Goal: Transaction & Acquisition: Purchase product/service

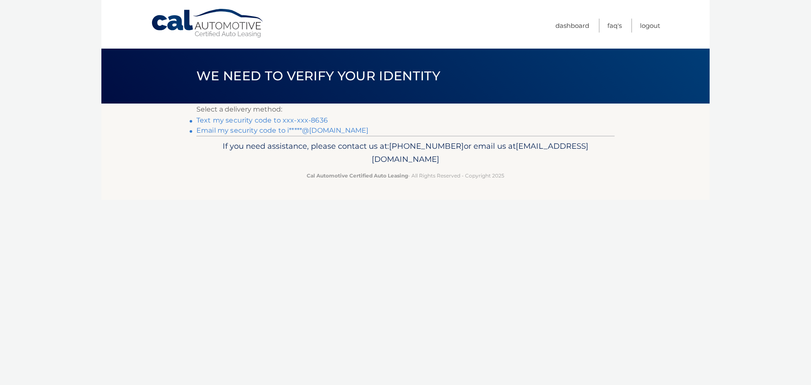
click at [259, 116] on link "Text my security code to xxx-xxx-8636" at bounding box center [261, 120] width 131 height 8
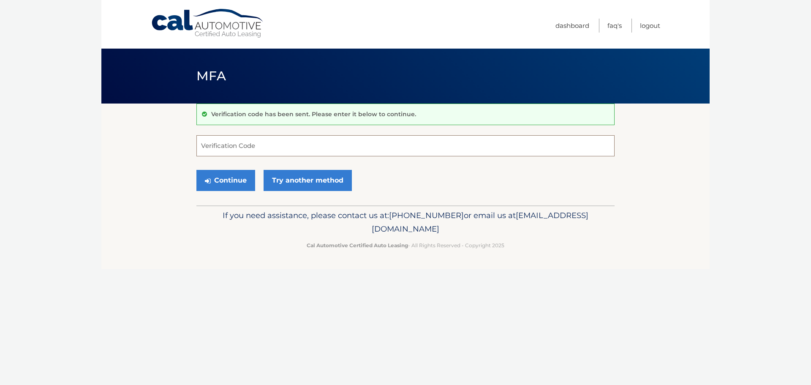
click at [240, 149] on input "Verification Code" at bounding box center [405, 145] width 418 height 21
type input "865407"
click at [233, 182] on button "Continue" at bounding box center [225, 180] width 59 height 21
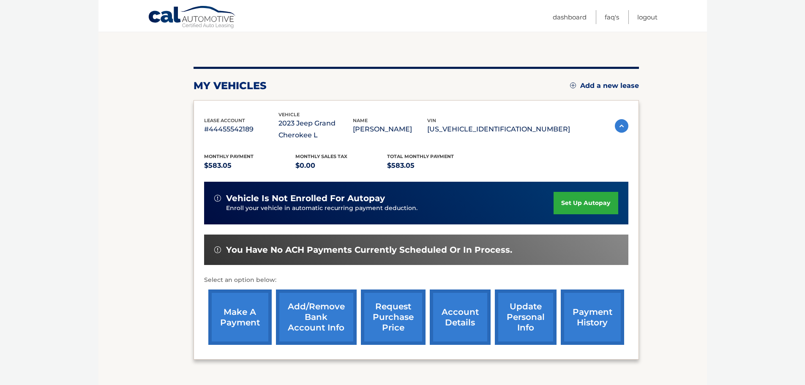
scroll to position [85, 0]
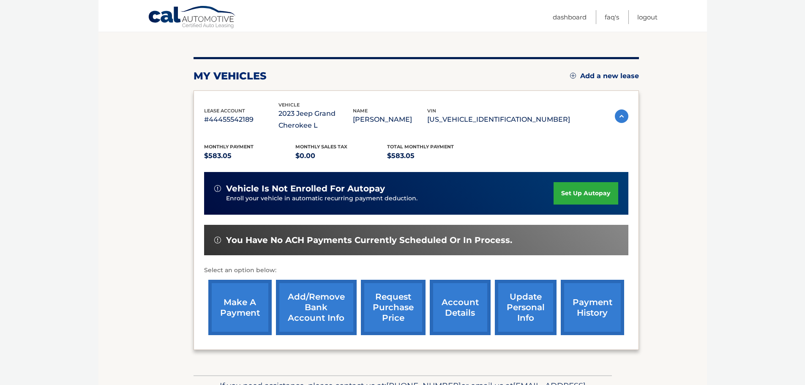
click at [243, 303] on link "make a payment" at bounding box center [239, 307] width 63 height 55
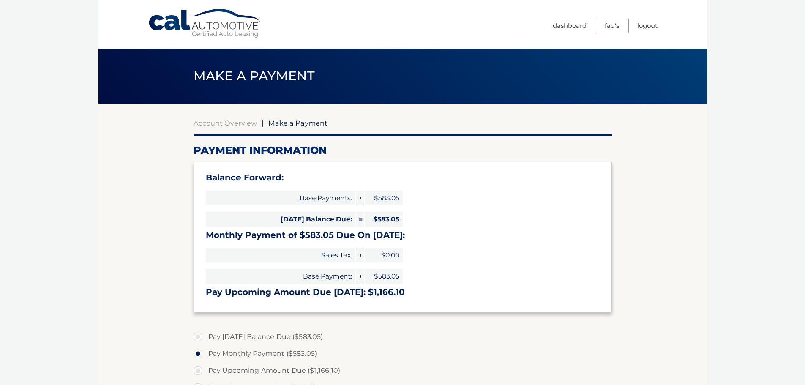
select select "MGVlZmVlNDUtYzljMi00NTkxLWIwNTMtNWRkZmYwMDhkMTgy"
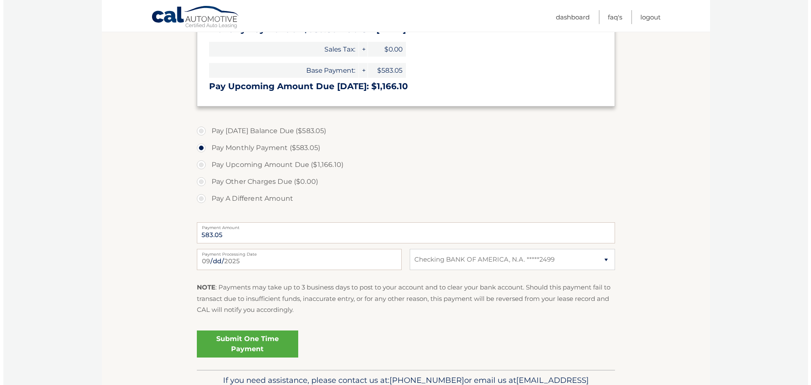
scroll to position [211, 0]
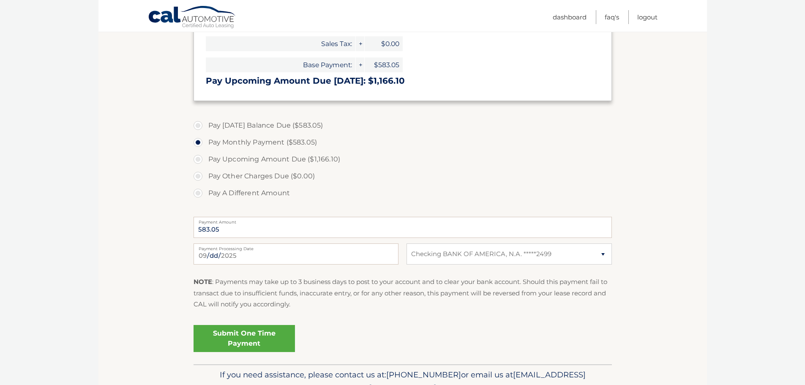
click at [266, 339] on link "Submit One Time Payment" at bounding box center [244, 338] width 101 height 27
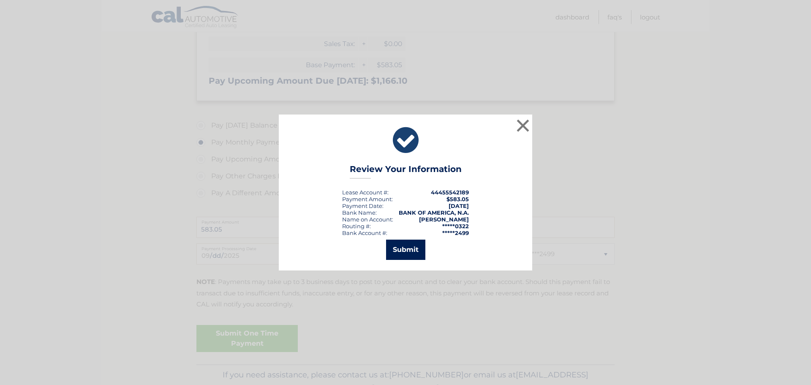
click at [409, 249] on button "Submit" at bounding box center [405, 250] width 39 height 20
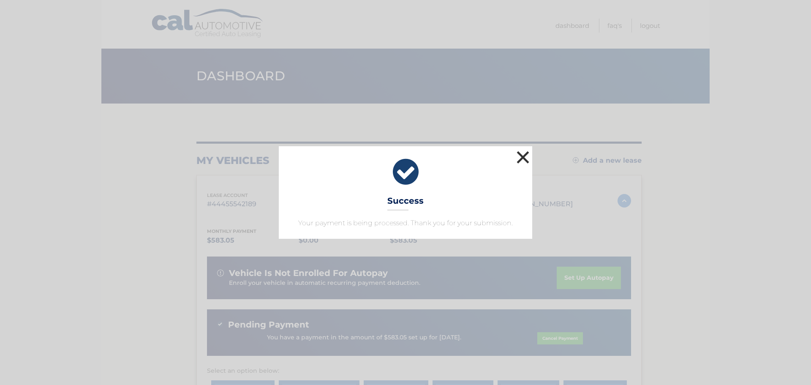
click at [519, 155] on button "×" at bounding box center [523, 157] width 17 height 17
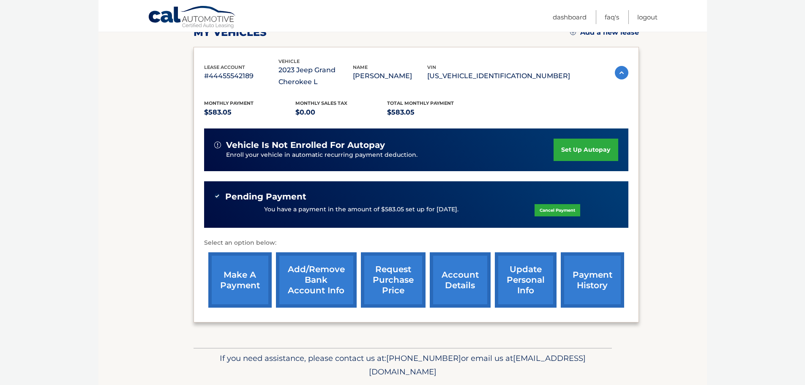
scroll to position [155, 0]
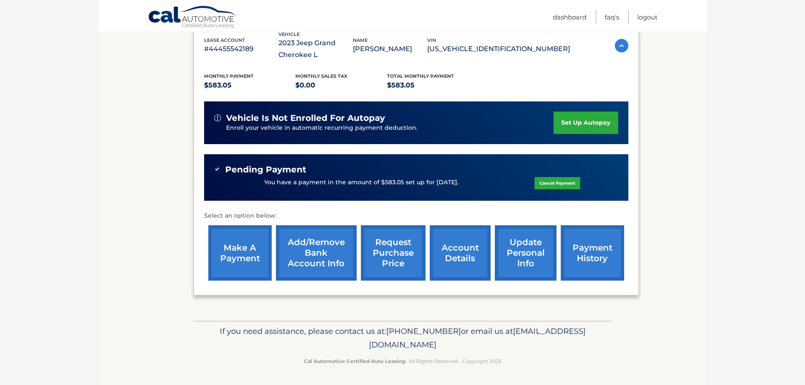
click at [460, 257] on link "account details" at bounding box center [460, 252] width 61 height 55
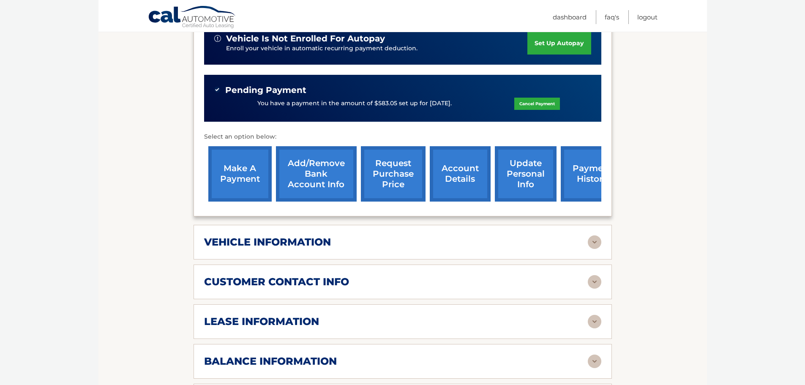
scroll to position [254, 0]
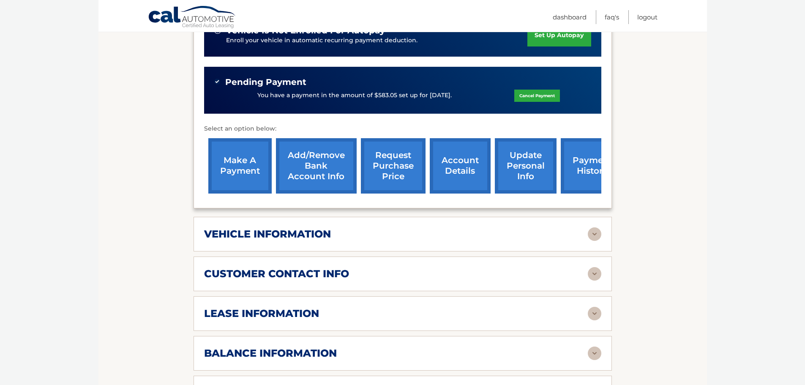
click at [434, 235] on div "vehicle information" at bounding box center [396, 234] width 384 height 13
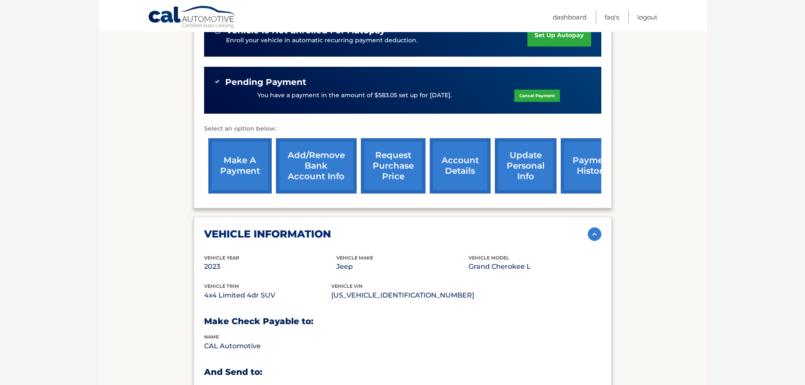
click at [434, 235] on div "vehicle information" at bounding box center [396, 234] width 384 height 13
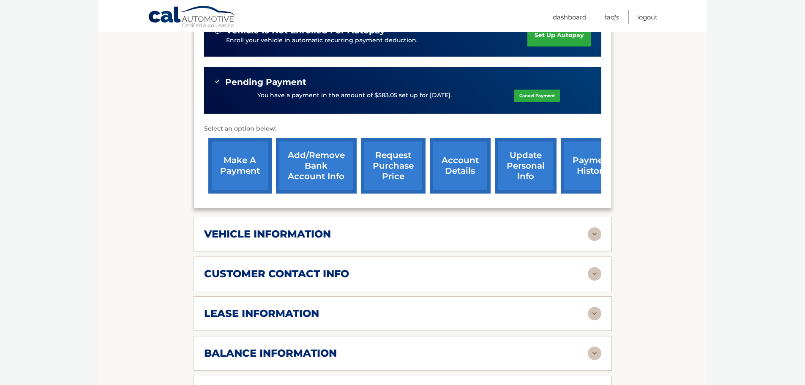
click at [408, 282] on div "customer contact info full name [PERSON_NAME] street address [STREET_ADDRESS][P…" at bounding box center [403, 273] width 418 height 35
click at [465, 272] on div "customer contact info" at bounding box center [396, 273] width 384 height 13
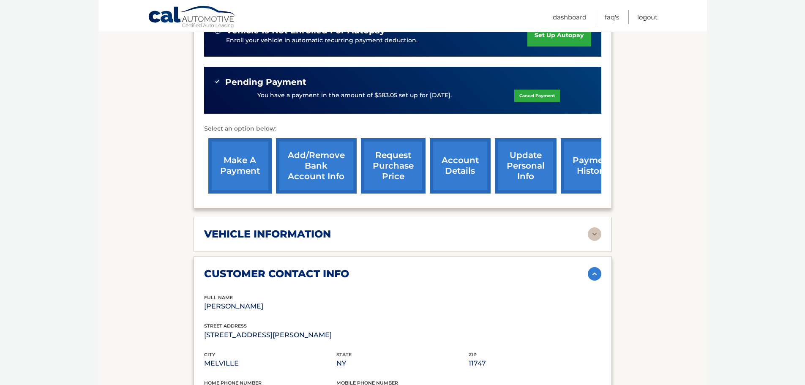
click at [465, 272] on div "customer contact info" at bounding box center [396, 273] width 384 height 13
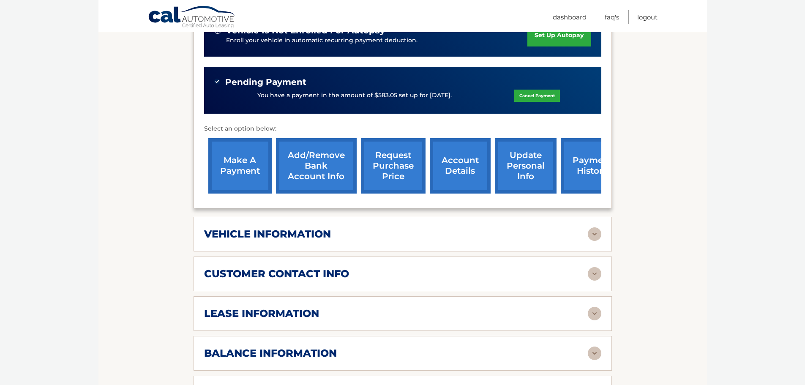
click at [413, 315] on div "lease information" at bounding box center [396, 313] width 384 height 13
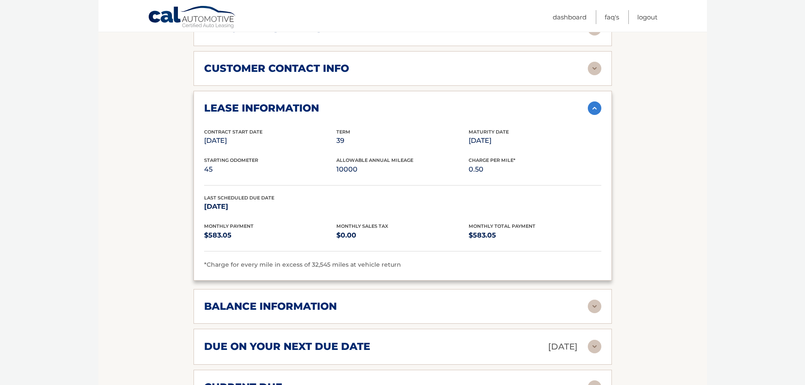
scroll to position [465, 0]
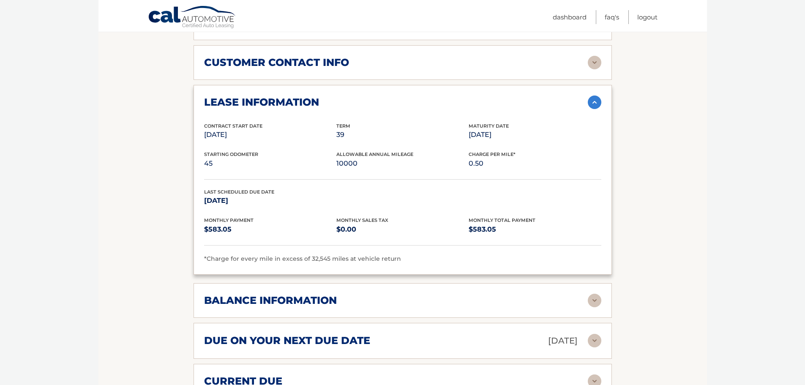
click at [596, 102] on img at bounding box center [595, 102] width 14 height 14
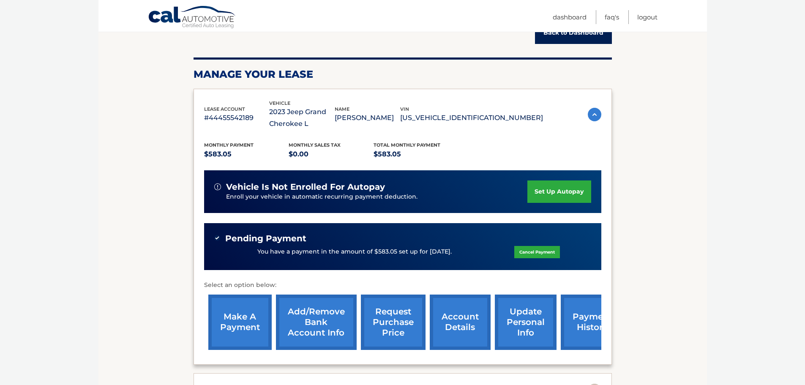
scroll to position [0, 0]
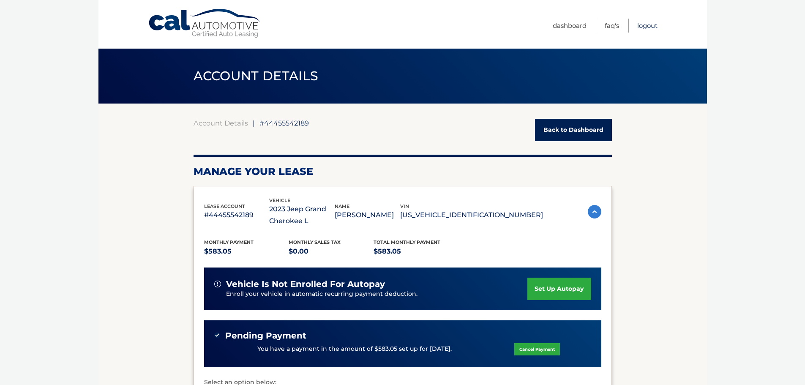
click at [646, 25] on link "Logout" at bounding box center [647, 26] width 20 height 14
